Goal: Navigation & Orientation: Find specific page/section

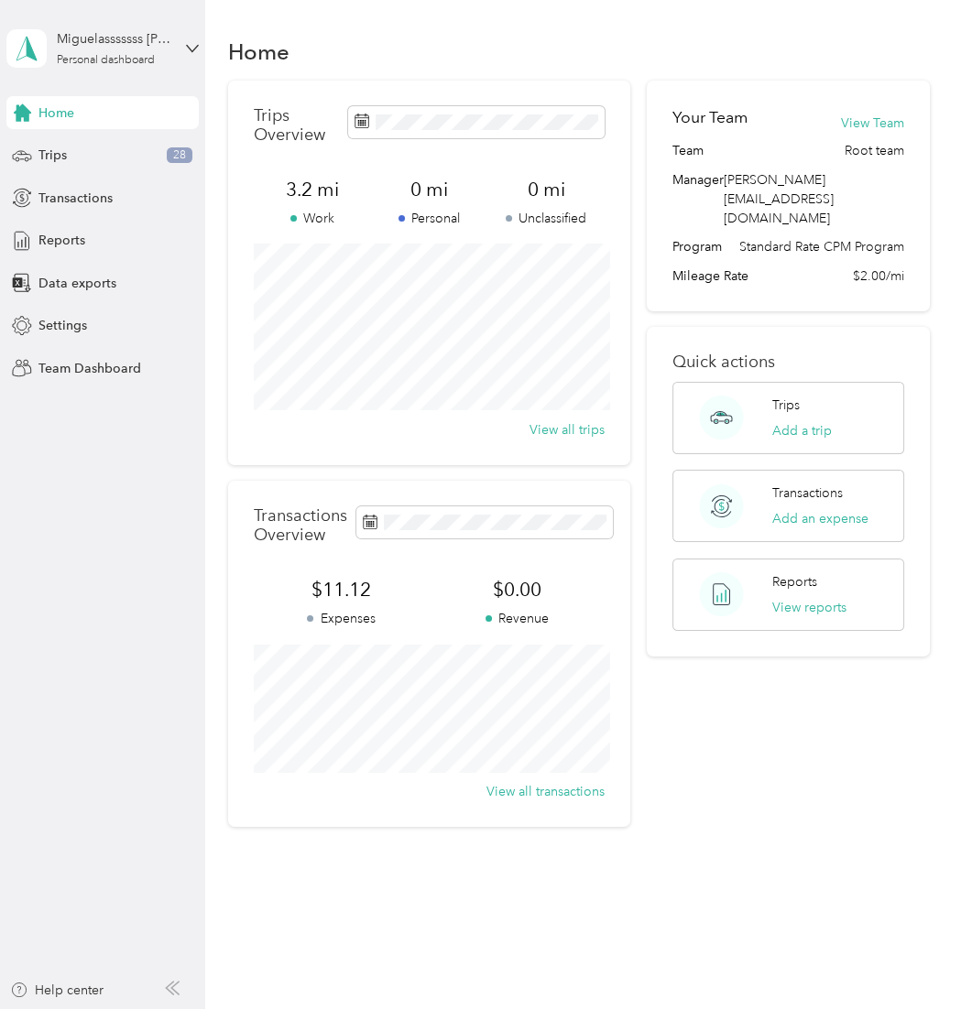
click at [823, 50] on div "Home" at bounding box center [579, 51] width 702 height 38
click at [892, 708] on div "Your Team View Team Team Root team Manager miguel+root@everlance.com Program St…" at bounding box center [788, 454] width 283 height 747
